Goal: Transaction & Acquisition: Purchase product/service

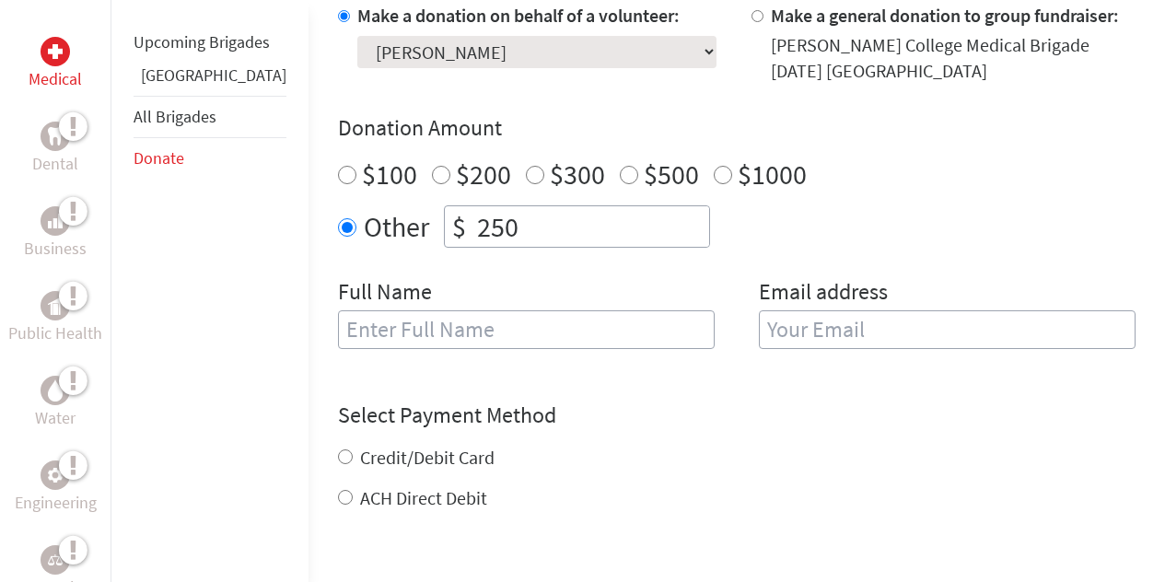
scroll to position [656, 0]
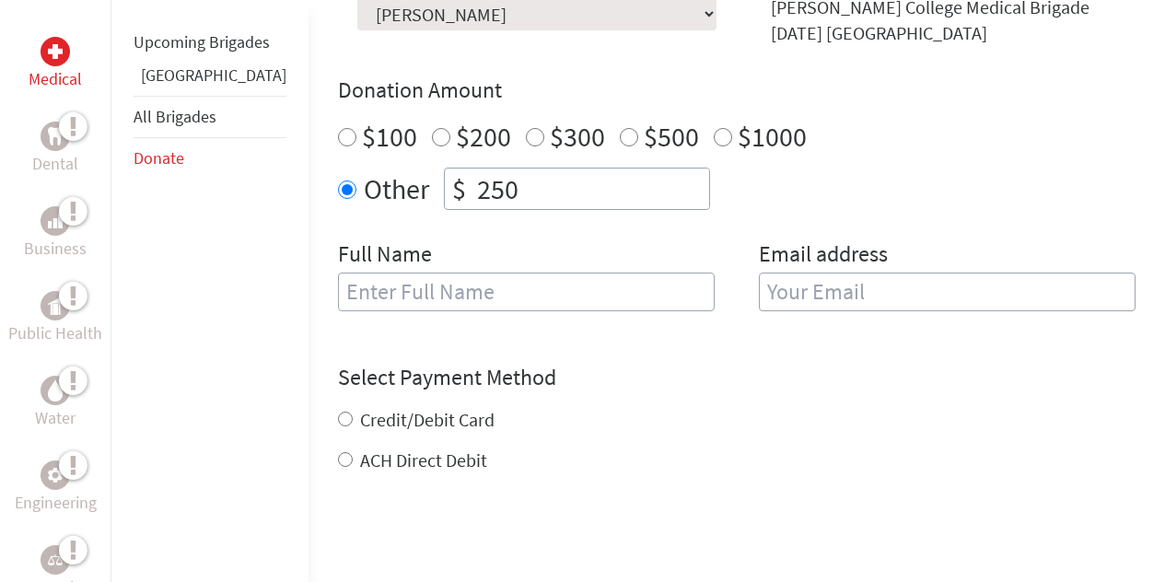
click at [445, 275] on input "text" at bounding box center [526, 292] width 377 height 39
type input "[PERSON_NAME] [PERSON_NAME]"
type input "[EMAIL_ADDRESS][PERSON_NAME][DOMAIN_NAME]"
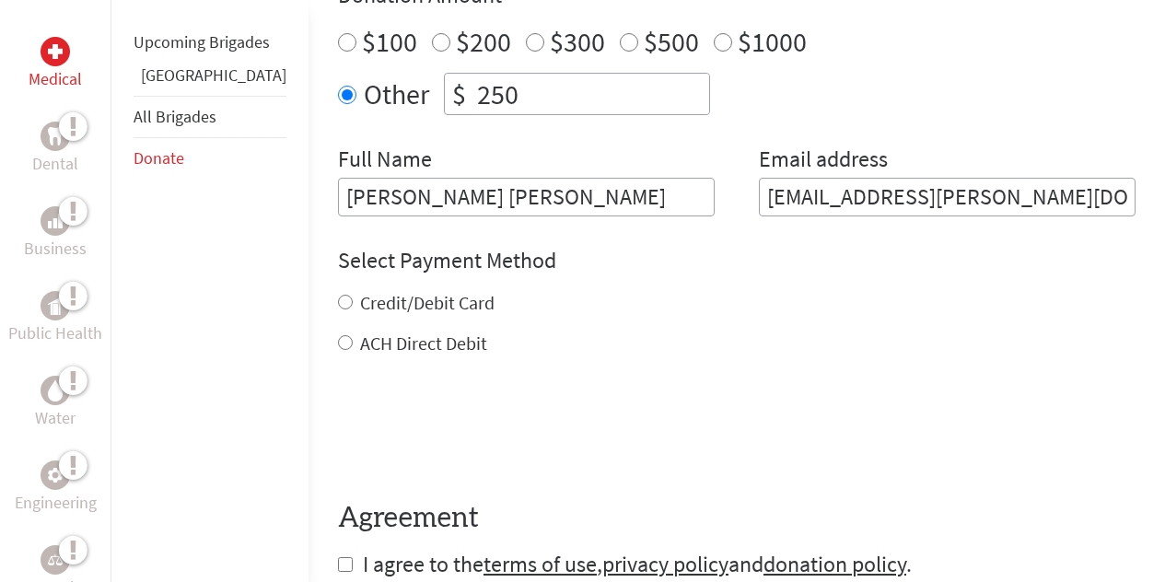
scroll to position [766, 0]
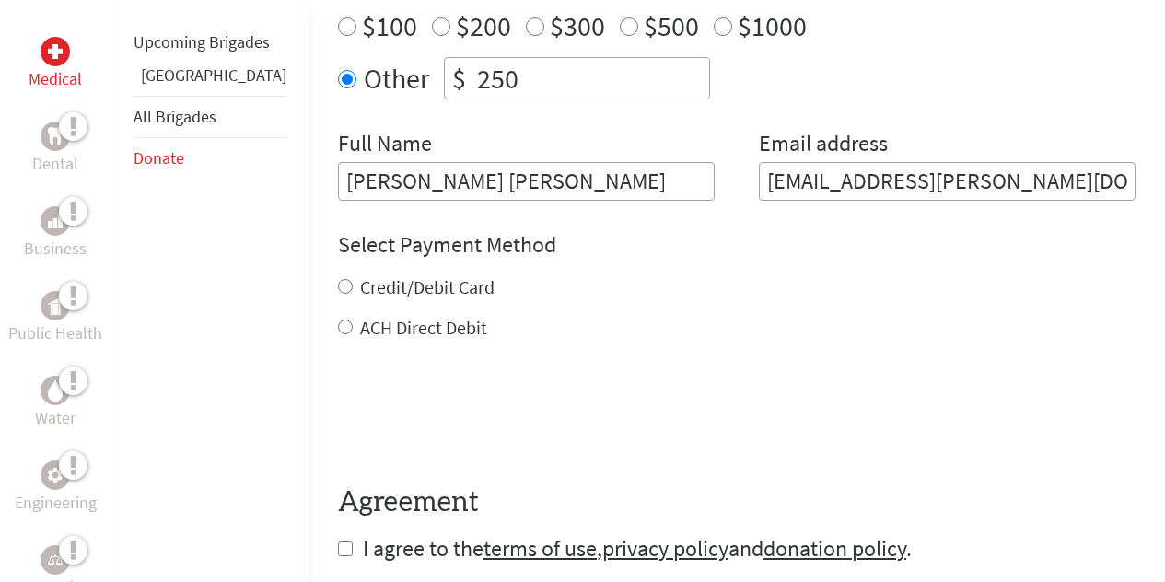
click at [384, 275] on label "Credit/Debit Card" at bounding box center [427, 286] width 134 height 23
click at [353, 279] on input "Credit/Debit Card" at bounding box center [345, 286] width 15 height 15
radio input "true"
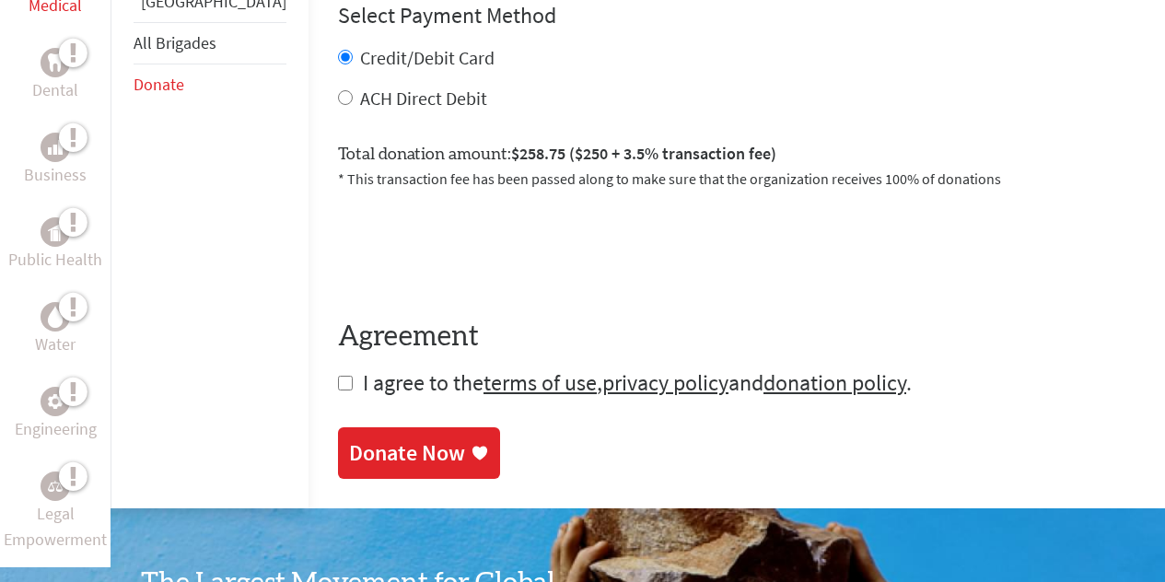
scroll to position [998, 0]
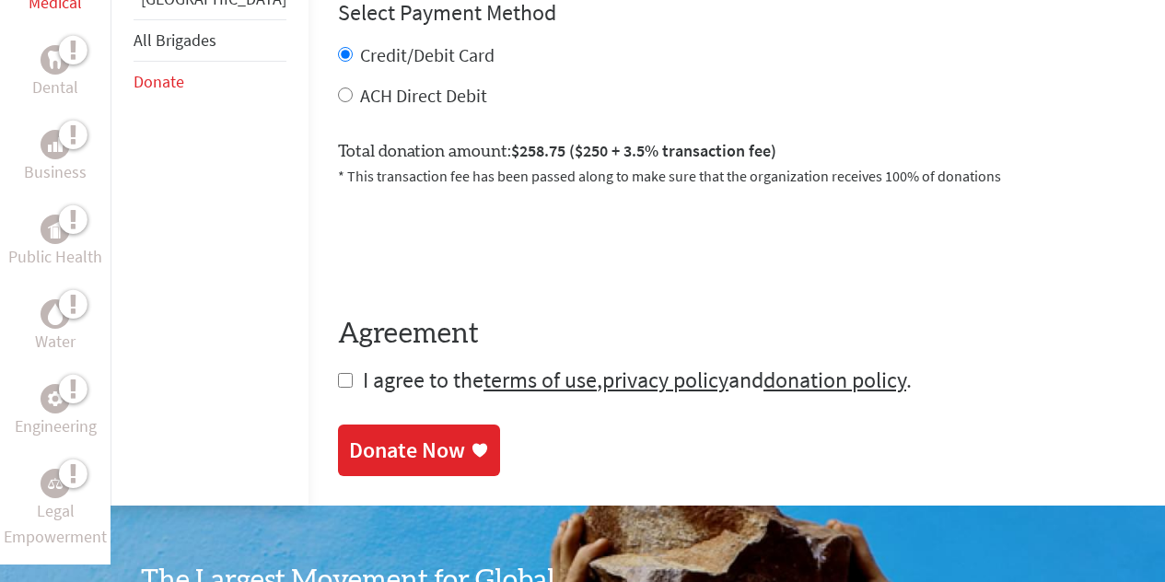
click at [338, 373] on input "checkbox" at bounding box center [345, 380] width 15 height 15
checkbox input "true"
click at [405, 437] on div "Donate Now" at bounding box center [419, 451] width 140 height 29
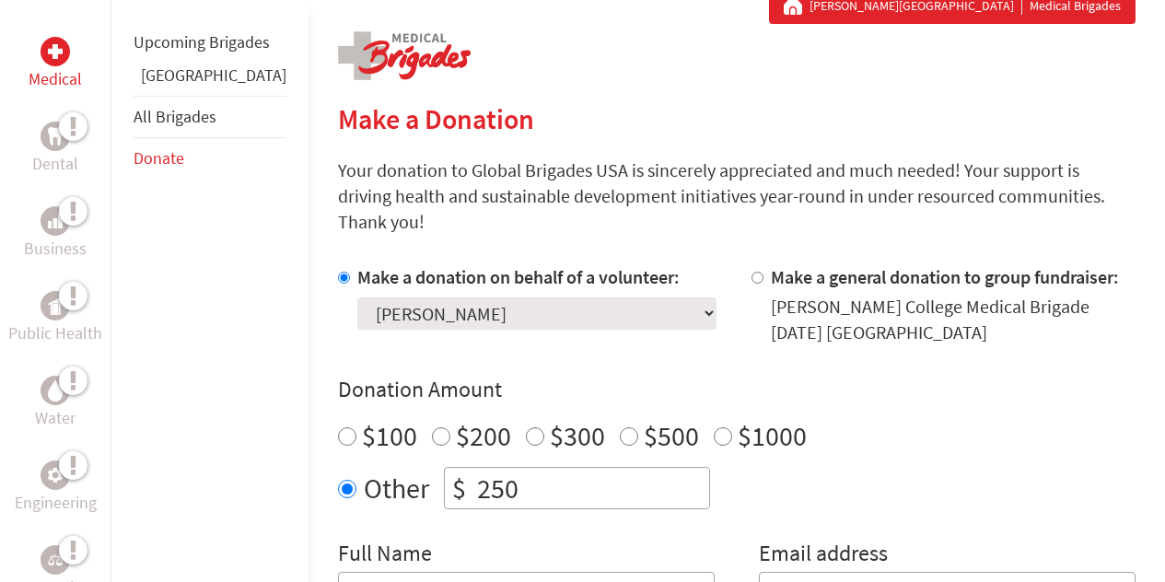
scroll to position [420, 0]
